Goal: Task Accomplishment & Management: Use online tool/utility

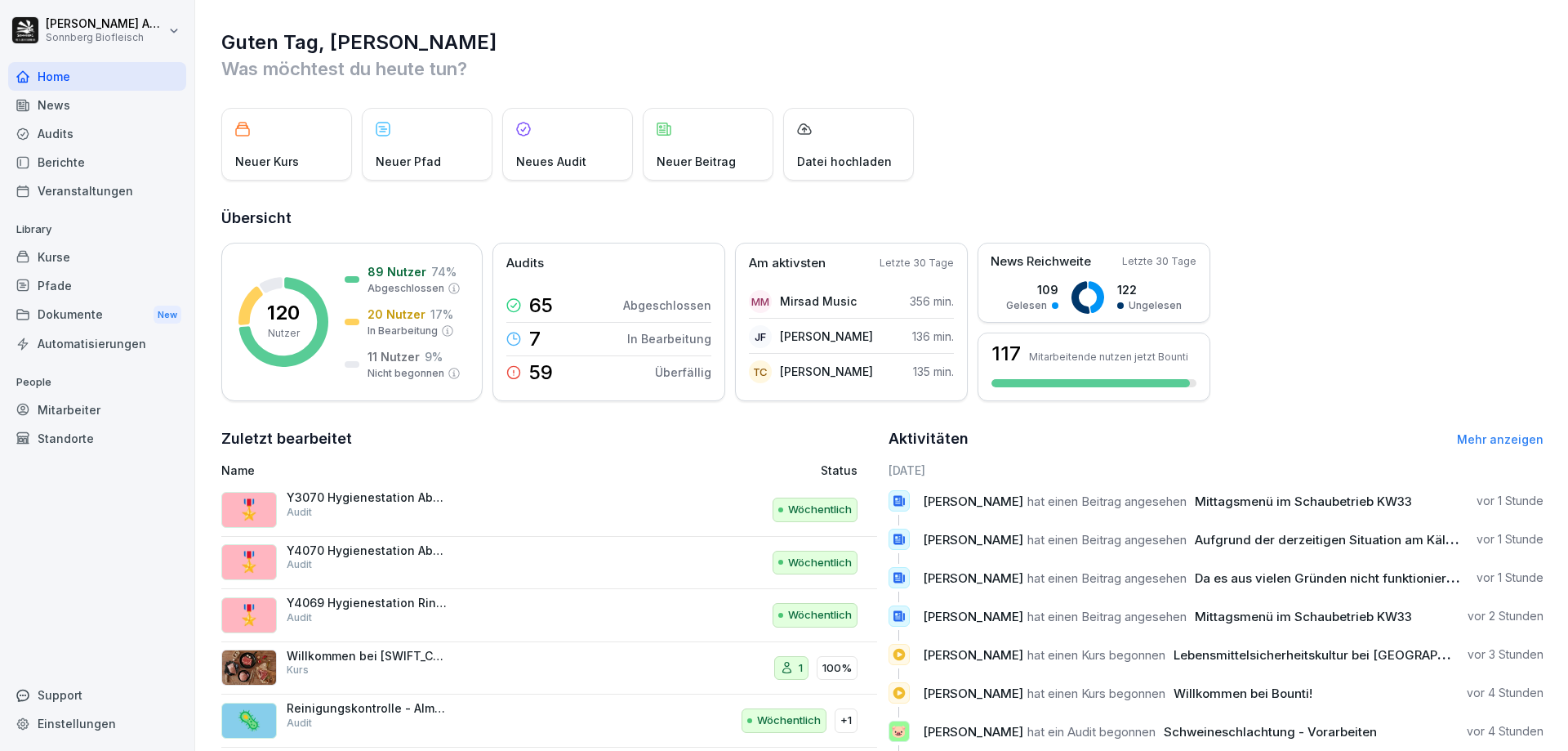
click at [85, 285] on div "Pfade" at bounding box center [97, 285] width 178 height 28
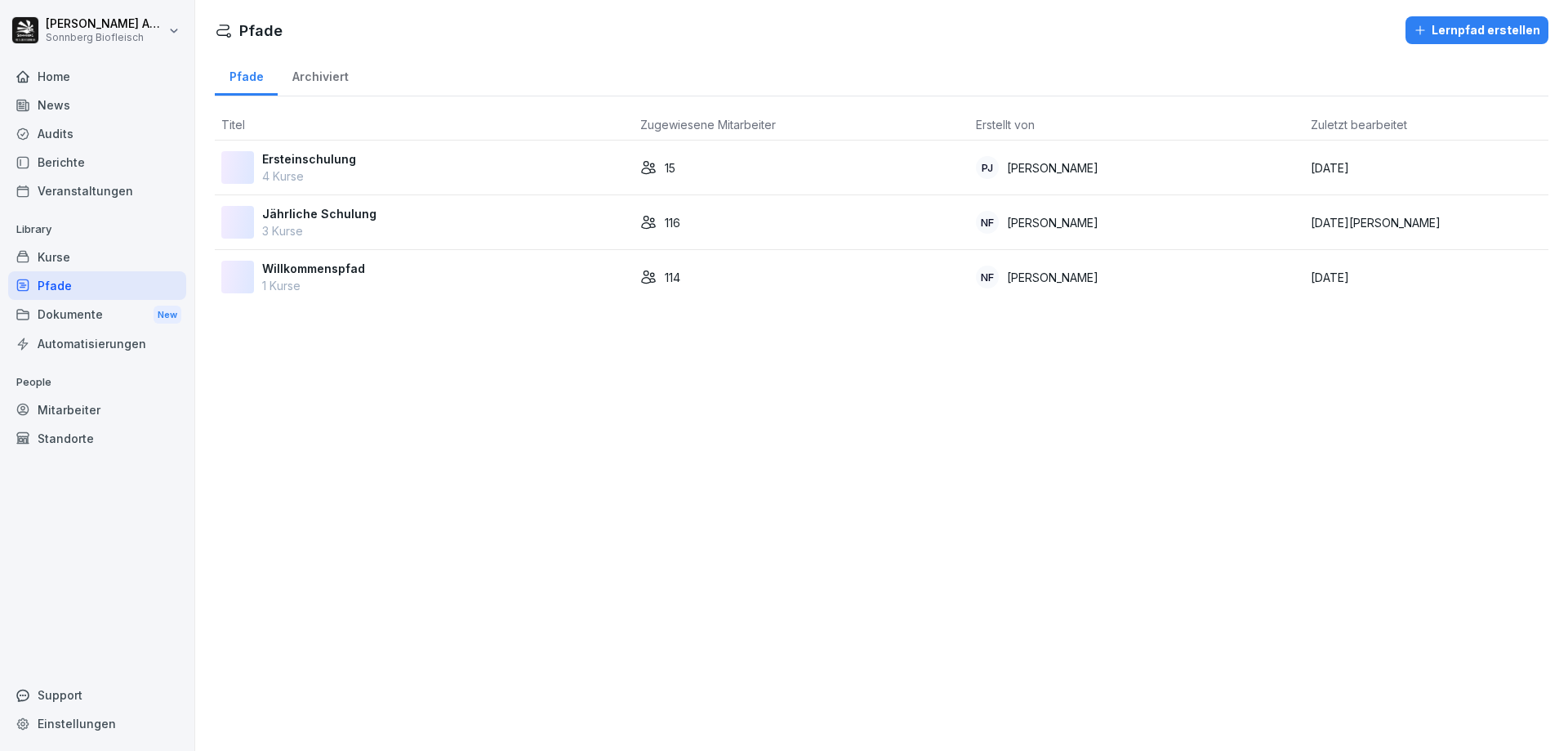
click at [319, 227] on p "3 Kurse" at bounding box center [319, 230] width 115 height 17
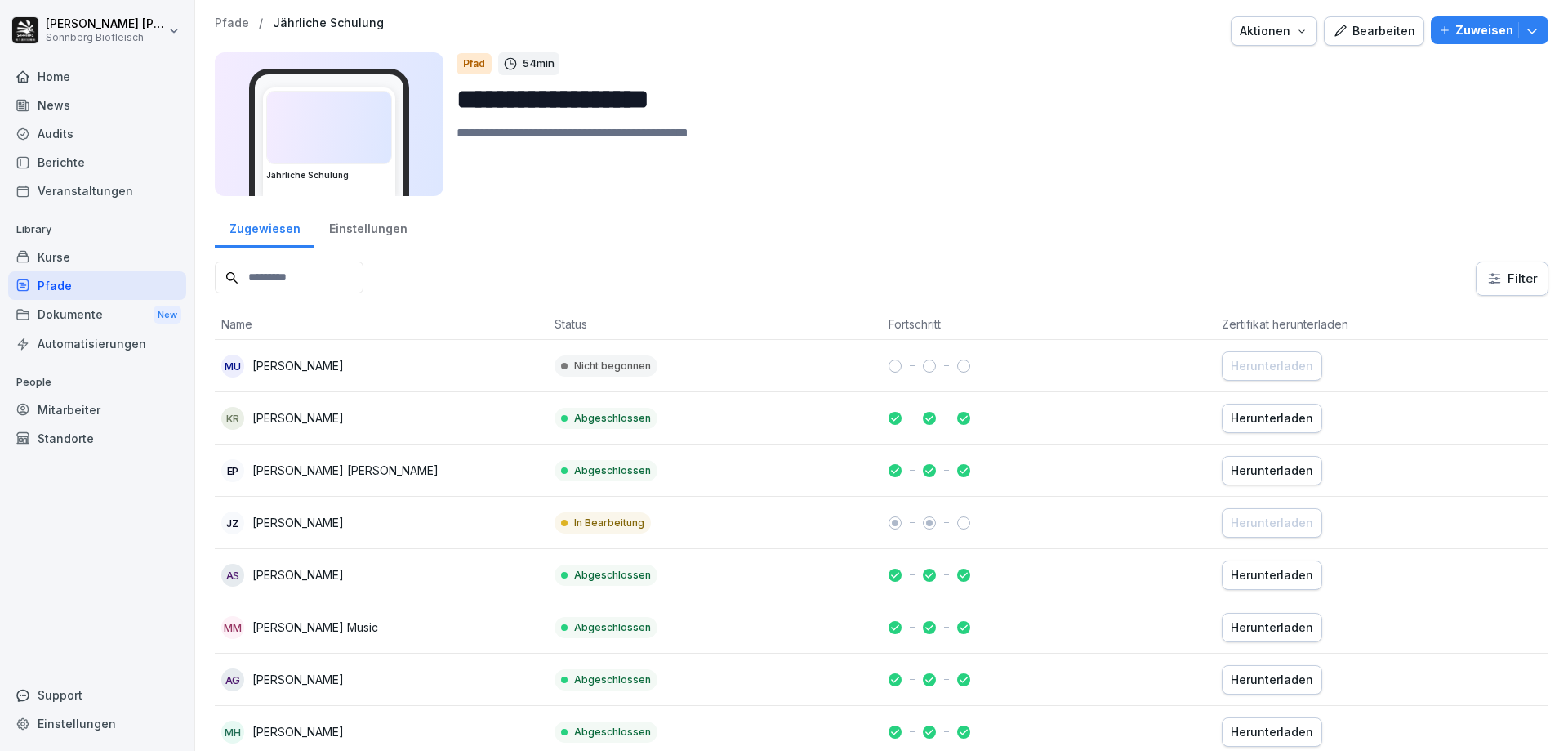
click at [311, 278] on input at bounding box center [288, 276] width 148 height 32
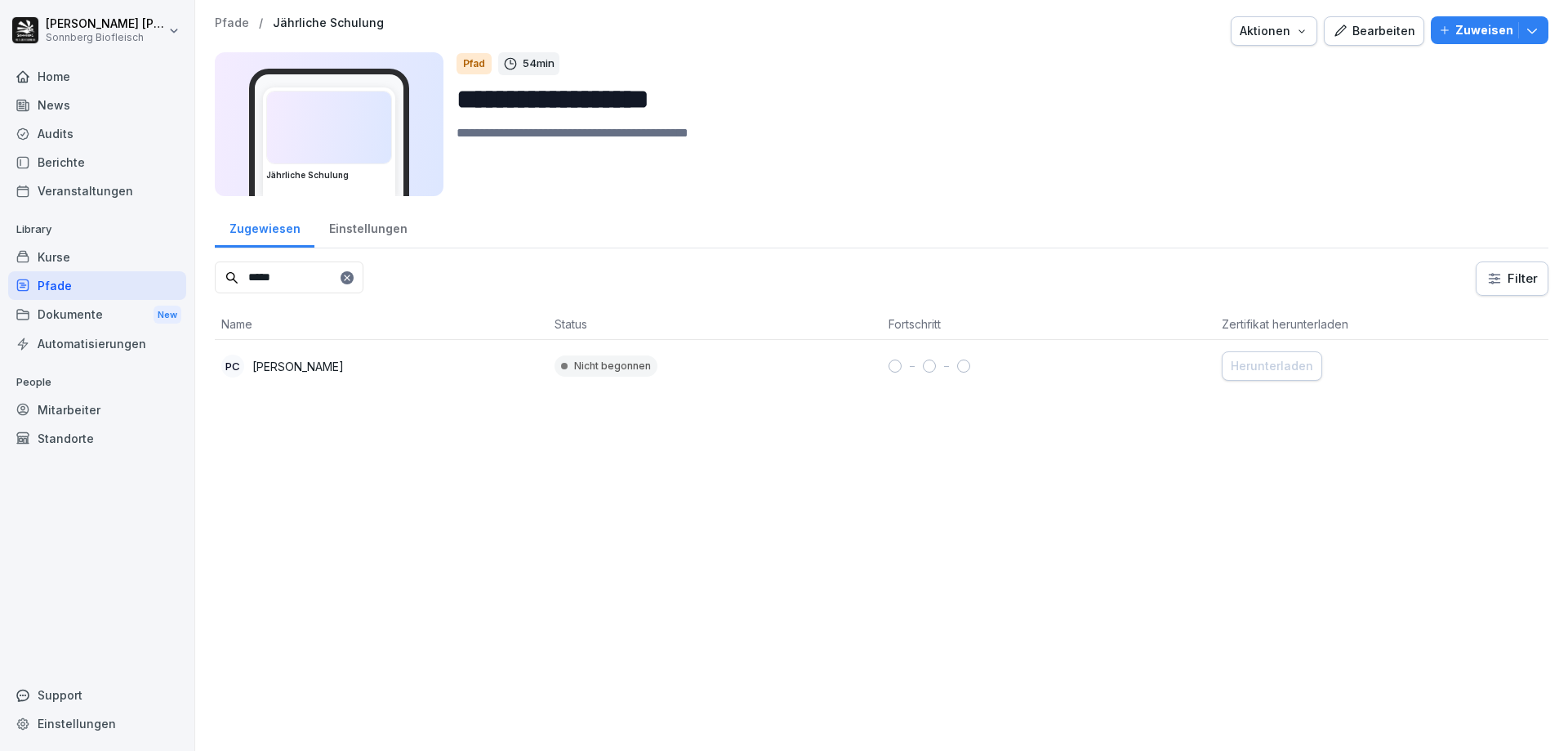
type input "*****"
click at [268, 368] on p "[PERSON_NAME]" at bounding box center [298, 365] width 92 height 17
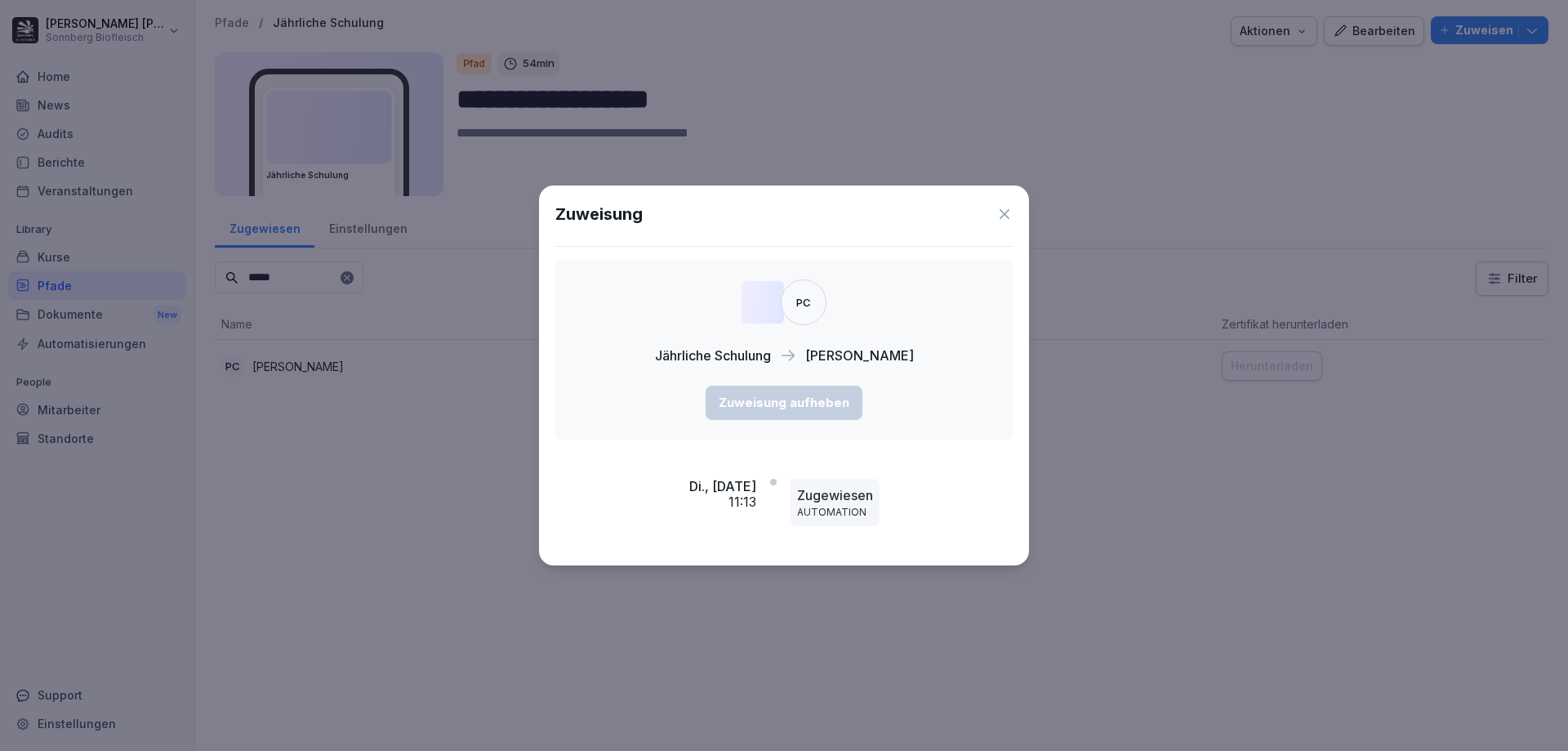
click at [1011, 213] on icon at bounding box center [1004, 214] width 16 height 16
